Goal: Complete application form

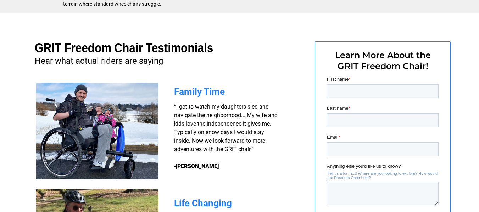
scroll to position [496, 0]
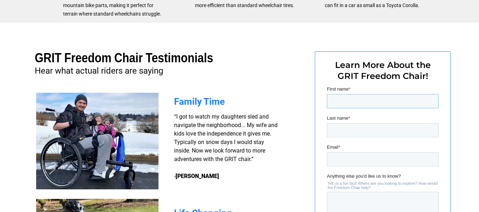
click at [362, 101] on input "First name *" at bounding box center [383, 101] width 112 height 14
type input "Debbie"
type input "Nix"
type input "debbie.nix@charter.net"
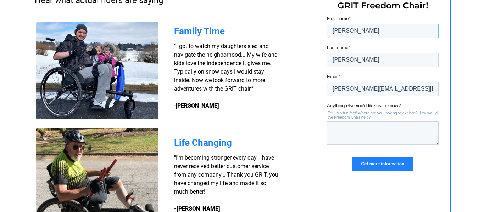
scroll to position [567, 0]
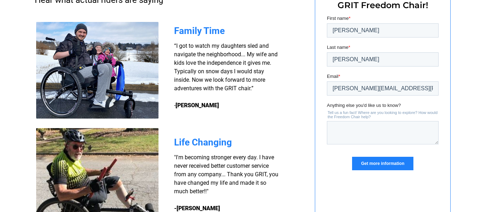
click at [396, 164] on input "Get more information" at bounding box center [382, 163] width 61 height 13
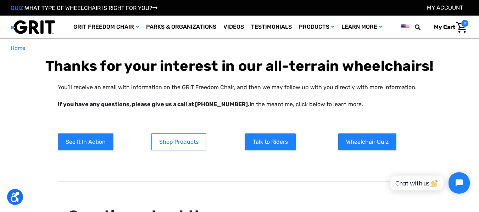
click at [176, 142] on link "Shop Products" at bounding box center [178, 142] width 55 height 17
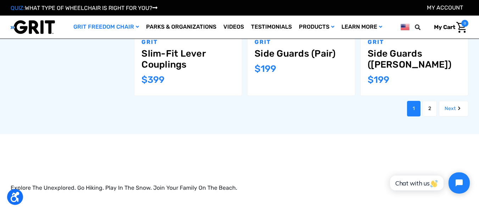
scroll to position [957, 0]
